Goal: Find specific page/section: Find specific page/section

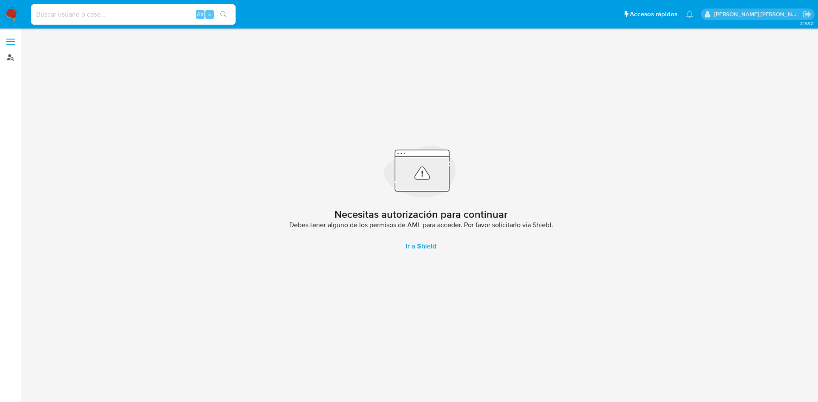
click at [12, 58] on link "Buscador de personas" at bounding box center [50, 57] width 101 height 13
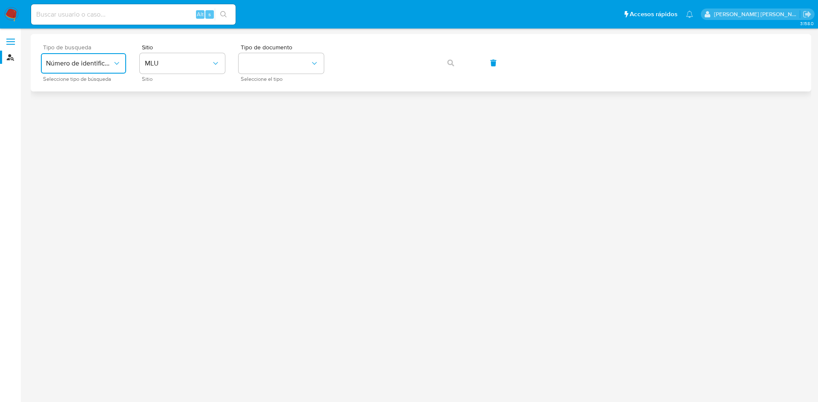
click at [83, 62] on span "Número de identificación" at bounding box center [79, 63] width 66 height 9
click at [76, 121] on div "User ID" at bounding box center [81, 115] width 70 height 20
click at [449, 63] on icon "button" at bounding box center [450, 63] width 7 height 7
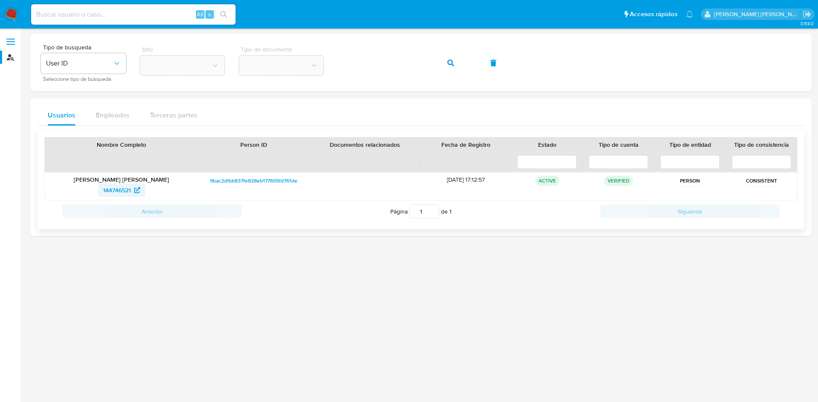
click at [132, 193] on span "144746521" at bounding box center [121, 191] width 37 height 14
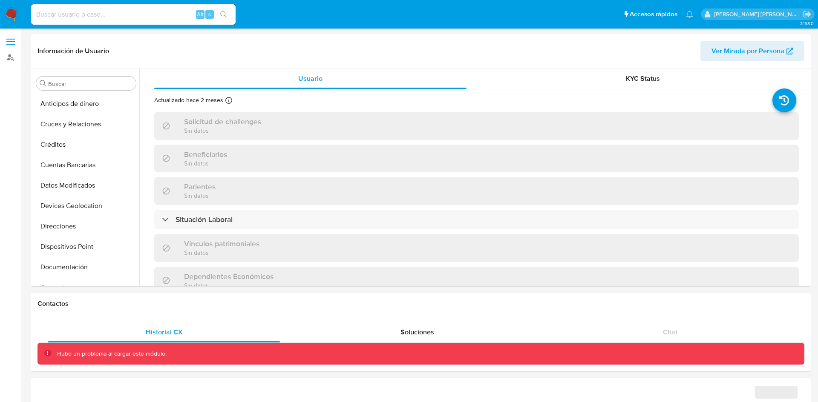
select select "10"
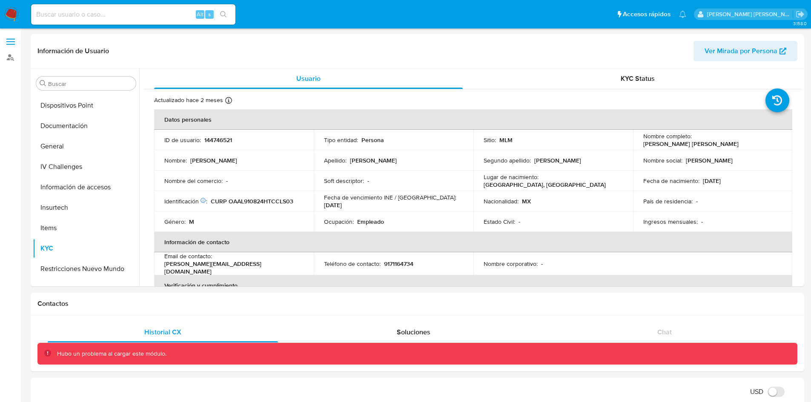
scroll to position [155, 0]
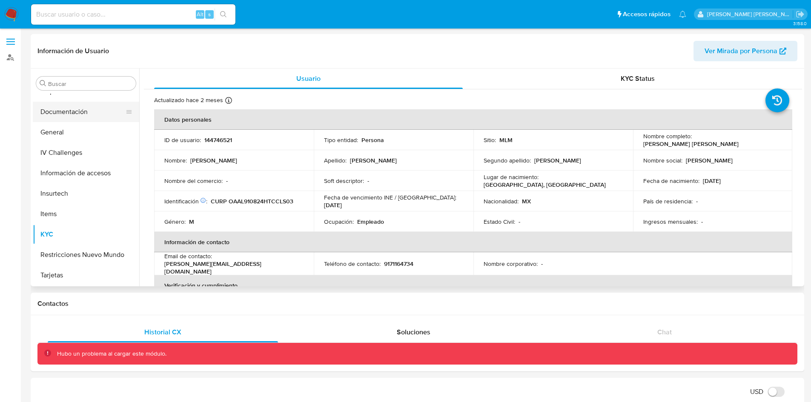
click at [91, 115] on button "Documentación" at bounding box center [83, 112] width 100 height 20
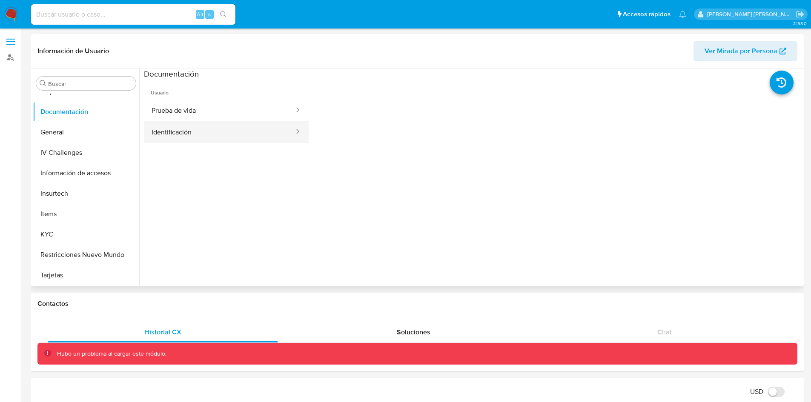
click at [191, 137] on span "Identificación" at bounding box center [172, 132] width 40 height 9
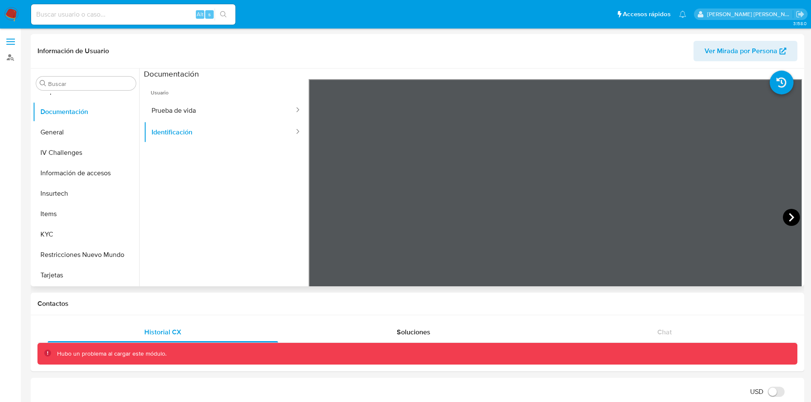
click at [790, 216] on icon at bounding box center [791, 217] width 17 height 17
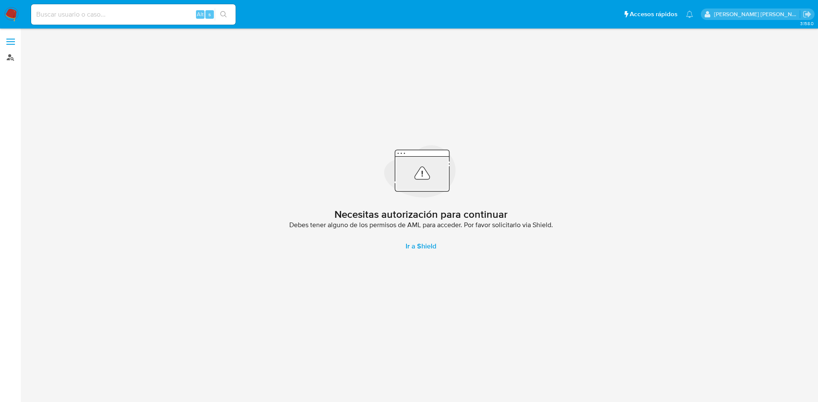
click at [6, 60] on link "Buscador de personas" at bounding box center [50, 57] width 101 height 13
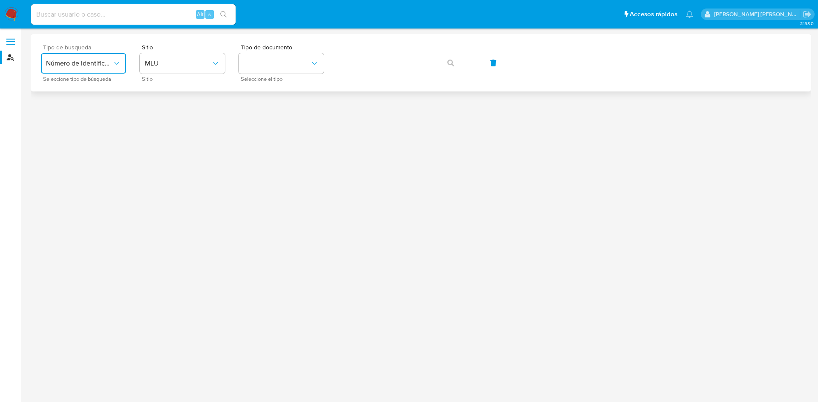
click at [68, 60] on span "Número de identificación" at bounding box center [79, 63] width 66 height 9
click at [69, 112] on div "User ID" at bounding box center [81, 115] width 70 height 20
click at [451, 63] on icon "button" at bounding box center [450, 63] width 7 height 7
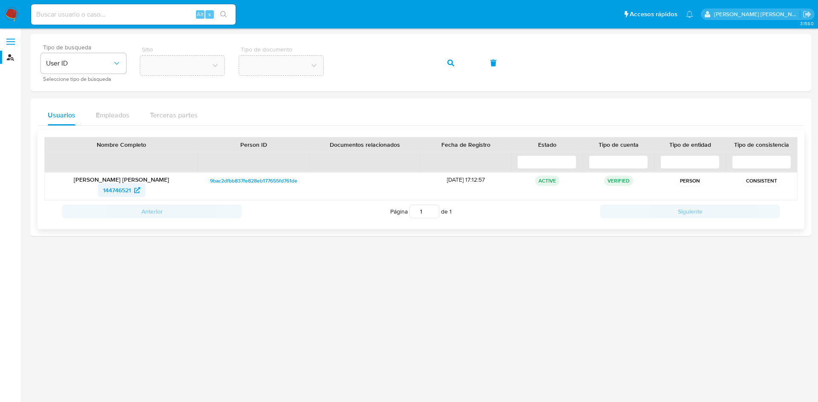
click at [133, 189] on span "144746521" at bounding box center [121, 191] width 37 height 14
click at [299, 71] on div "Tipo de busqueda User ID Seleccione tipo de búsqueda Sitio Tipo de documento" at bounding box center [421, 62] width 760 height 37
click at [454, 67] on button "button" at bounding box center [450, 63] width 29 height 20
click at [127, 191] on span "2513842233" at bounding box center [117, 191] width 33 height 14
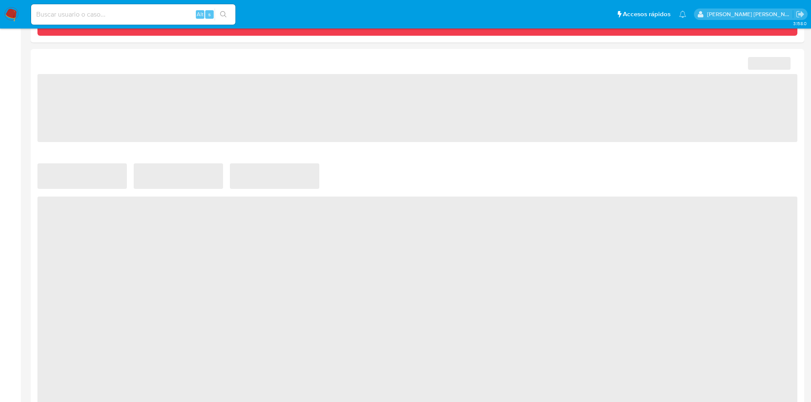
scroll to position [330, 0]
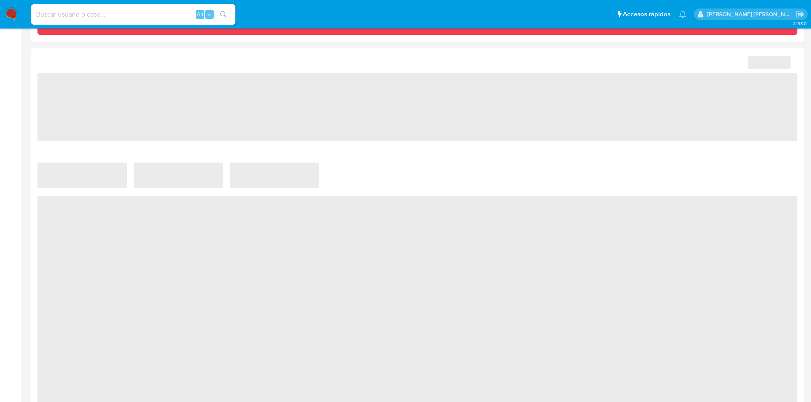
select select "10"
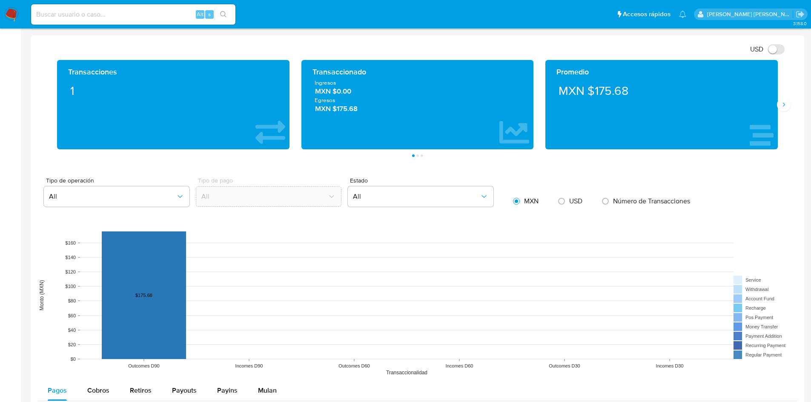
scroll to position [342, 0]
click at [785, 104] on icon "Siguiente" at bounding box center [784, 105] width 7 height 7
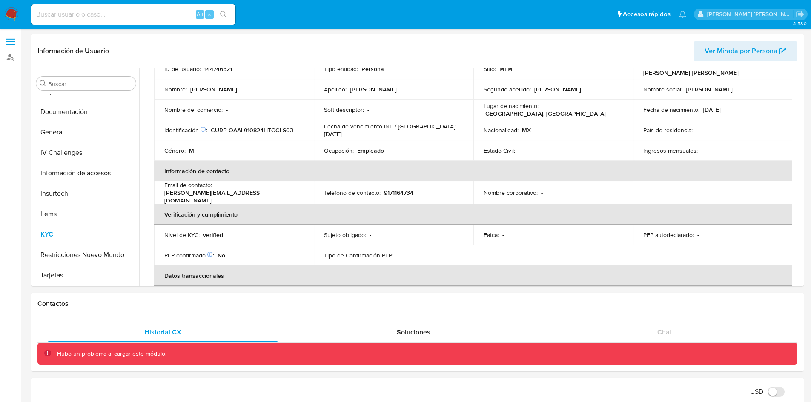
scroll to position [0, 0]
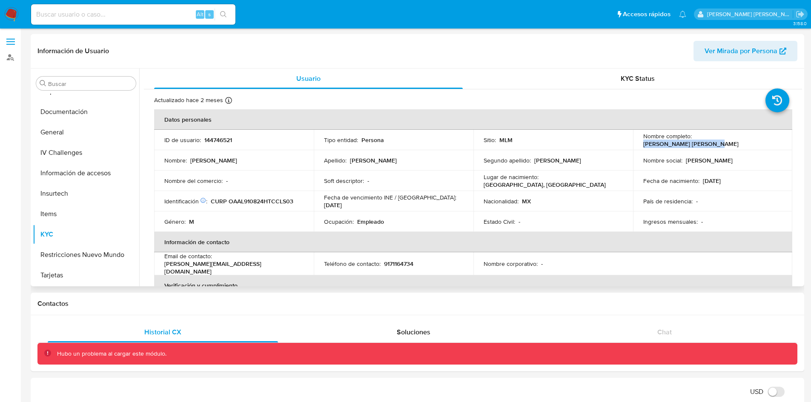
drag, startPoint x: 765, startPoint y: 141, endPoint x: 694, endPoint y: 143, distance: 71.1
click at [694, 143] on div "Nombre completo : Jose Luis Ocaña Alvarez" at bounding box center [713, 139] width 139 height 15
copy p "[PERSON_NAME] [PERSON_NAME]"
click at [643, 259] on table "Datos personales ID de usuario : 144746521 Tipo entidad : Persona Sitio : MLM N…" at bounding box center [473, 263] width 638 height 309
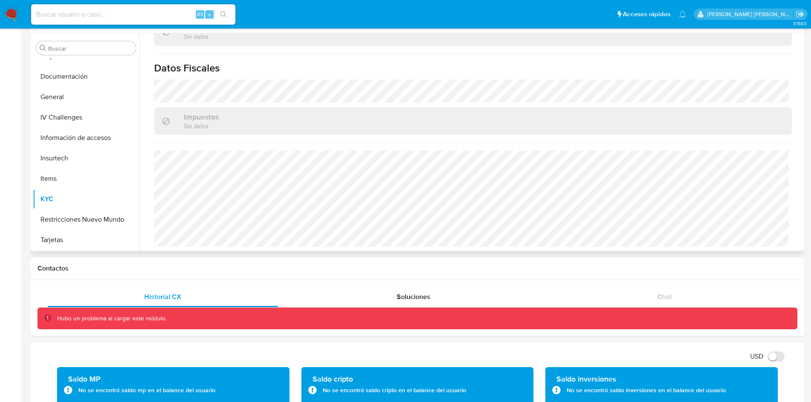
scroll to position [36, 0]
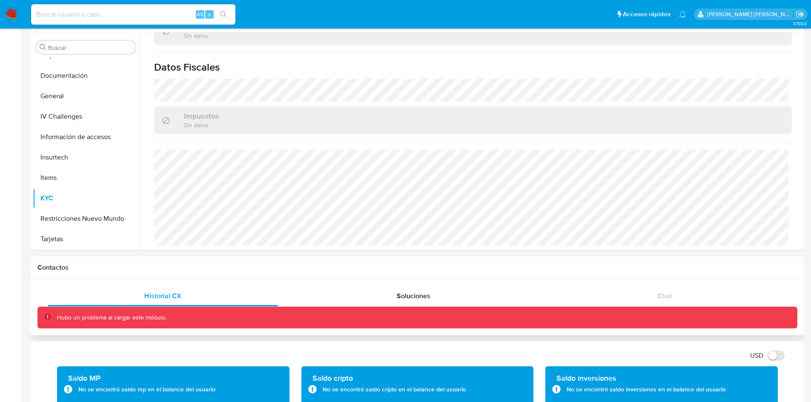
click at [663, 275] on div "Contactos" at bounding box center [418, 268] width 774 height 23
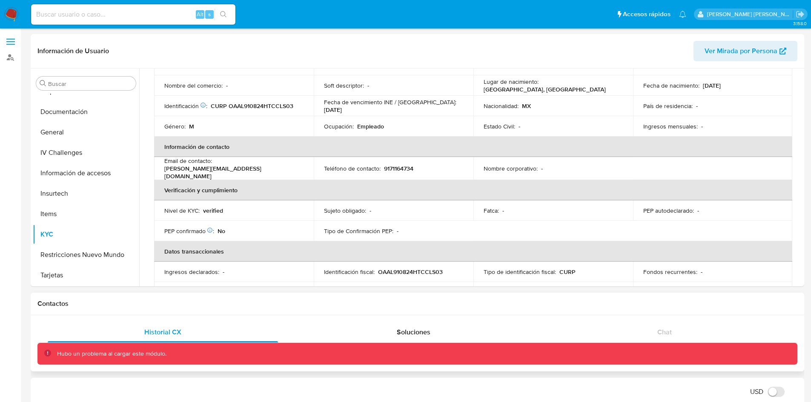
scroll to position [0, 0]
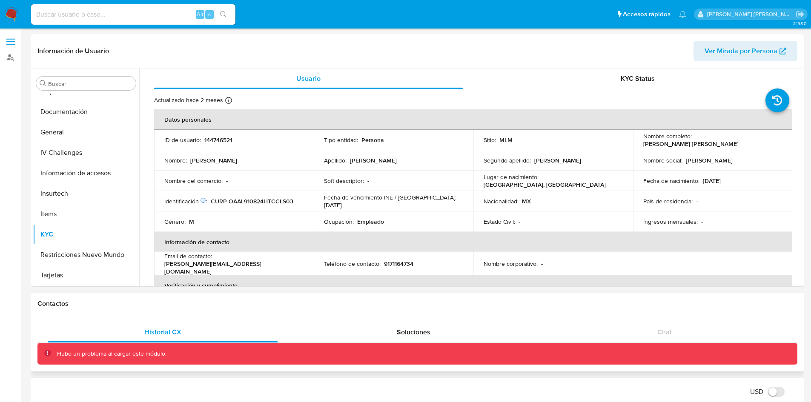
click at [611, 299] on div "Contactos" at bounding box center [418, 304] width 774 height 23
click at [649, 254] on table "Datos personales ID de usuario : 144746521 Tipo entidad : Persona Sitio : MLM N…" at bounding box center [473, 263] width 638 height 309
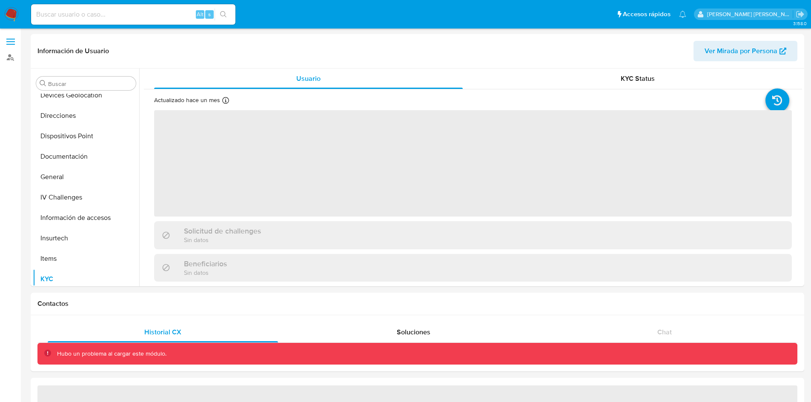
scroll to position [155, 0]
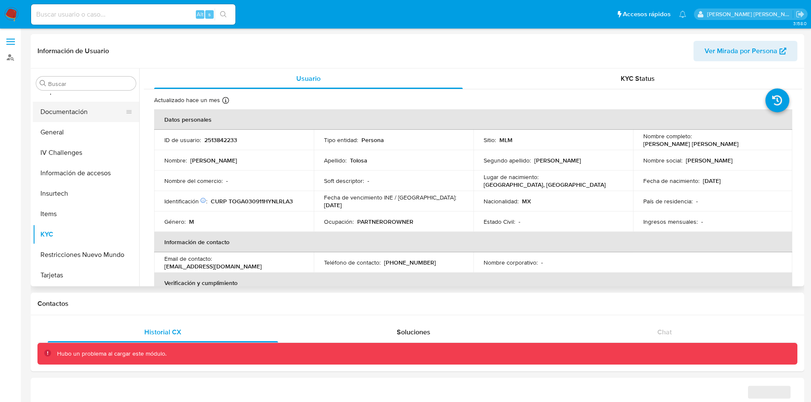
select select "10"
click at [83, 111] on button "Documentación" at bounding box center [83, 112] width 100 height 20
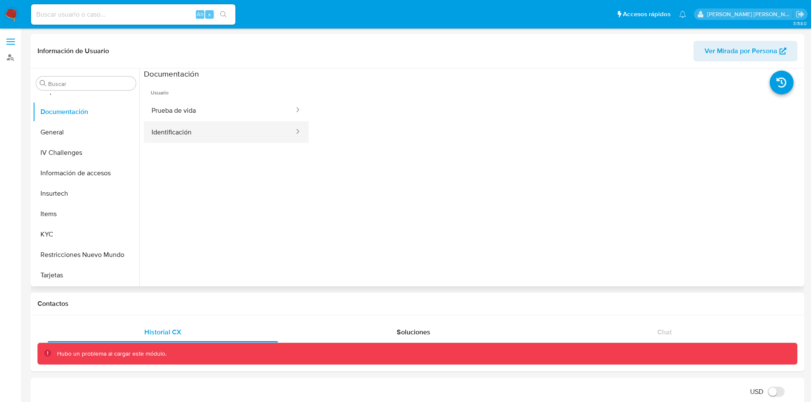
click at [248, 135] on button "Identificación" at bounding box center [219, 132] width 151 height 22
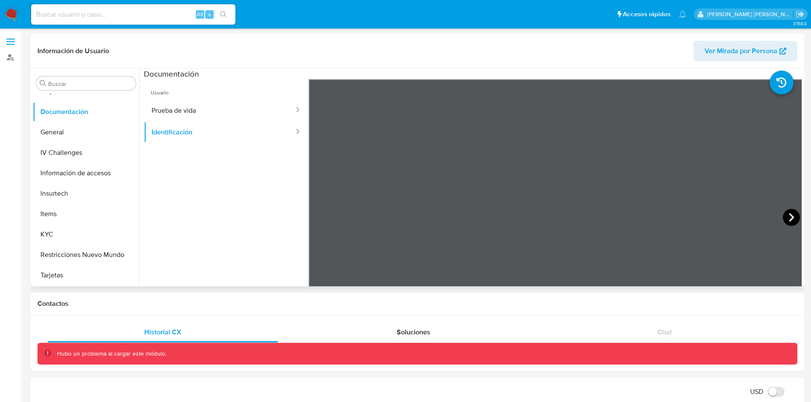
click at [791, 215] on icon at bounding box center [791, 217] width 17 height 17
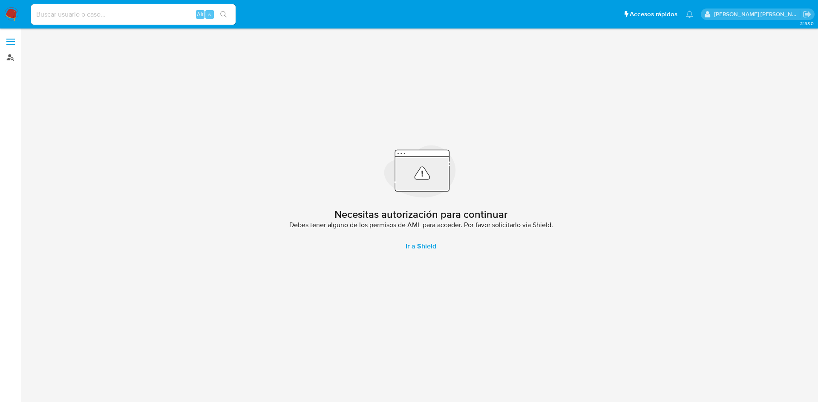
click at [7, 62] on link "Buscador de personas" at bounding box center [50, 57] width 101 height 13
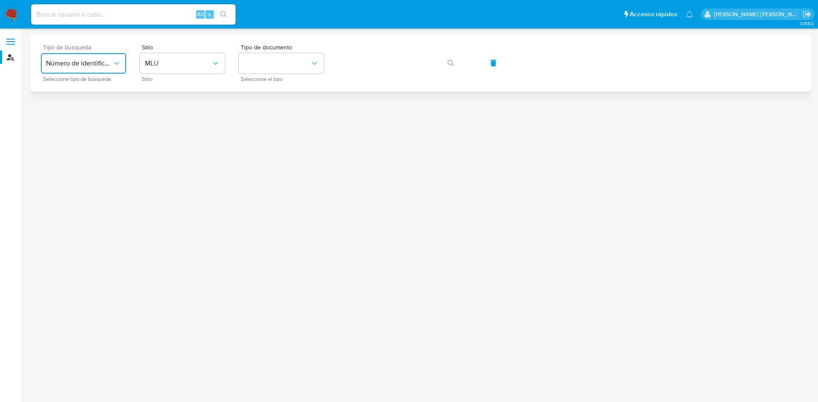
click at [83, 69] on button "Número de identificación" at bounding box center [83, 63] width 85 height 20
click at [74, 117] on div "User ID" at bounding box center [81, 115] width 70 height 20
click at [445, 66] on button "button" at bounding box center [450, 63] width 29 height 20
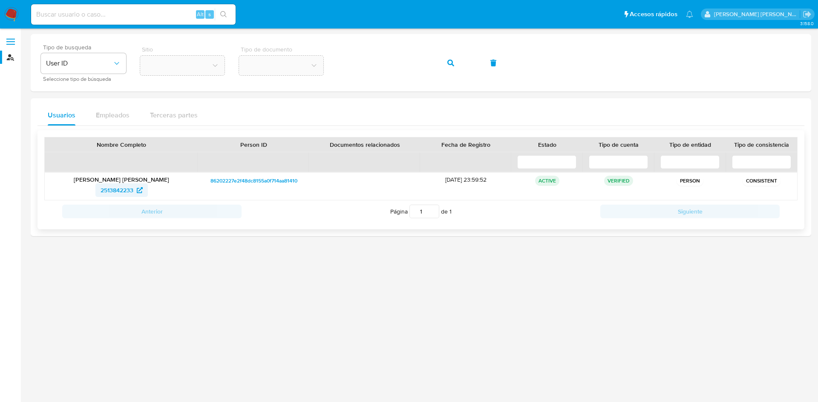
click at [140, 190] on icon at bounding box center [140, 190] width 6 height 6
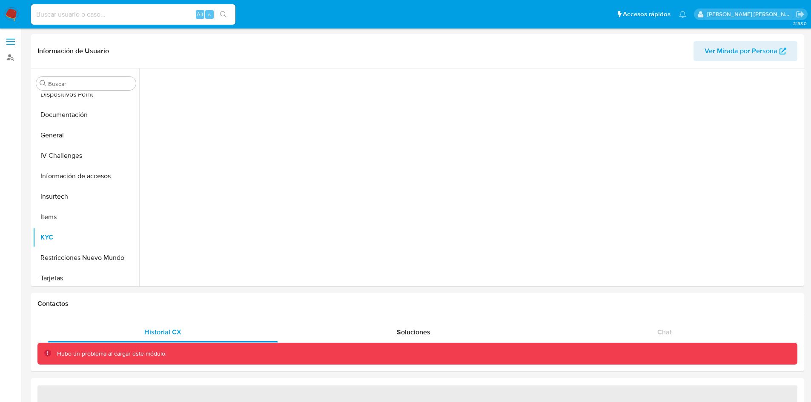
scroll to position [155, 0]
